Goal: Task Accomplishment & Management: Use online tool/utility

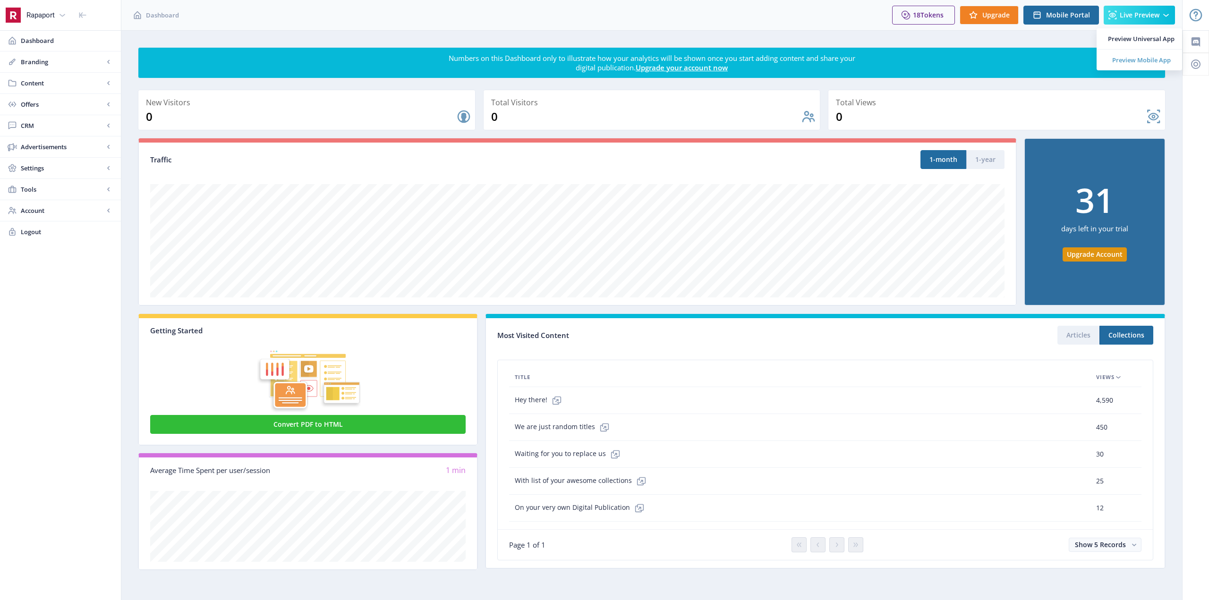
click at [1149, 59] on span "Preview Mobile App" at bounding box center [1141, 59] width 67 height 9
click at [1141, 42] on span "Preview Universal App" at bounding box center [1141, 38] width 67 height 9
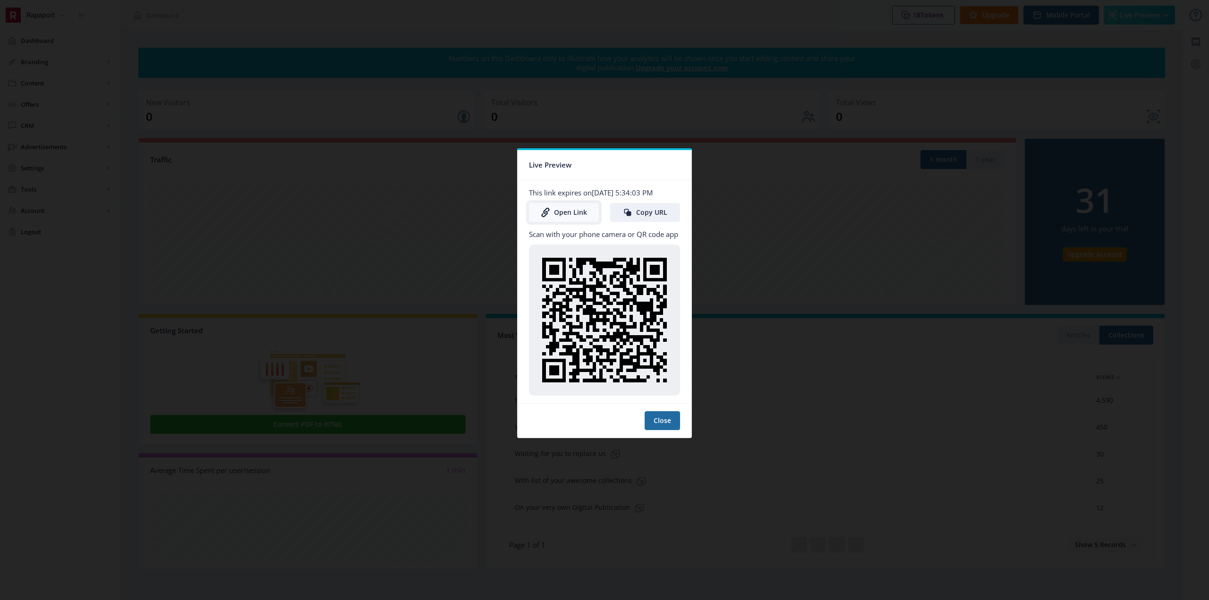
click at [576, 213] on link "Open Link" at bounding box center [564, 212] width 70 height 19
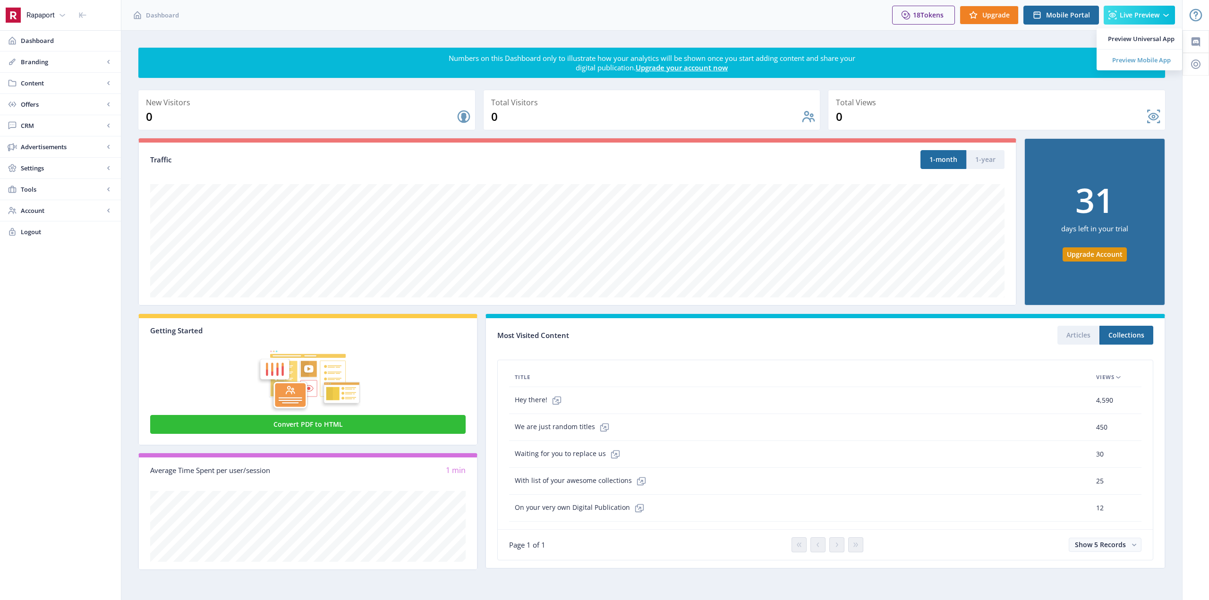
click at [1141, 58] on span "Preview Mobile App" at bounding box center [1141, 59] width 67 height 9
